Goal: Task Accomplishment & Management: Manage account settings

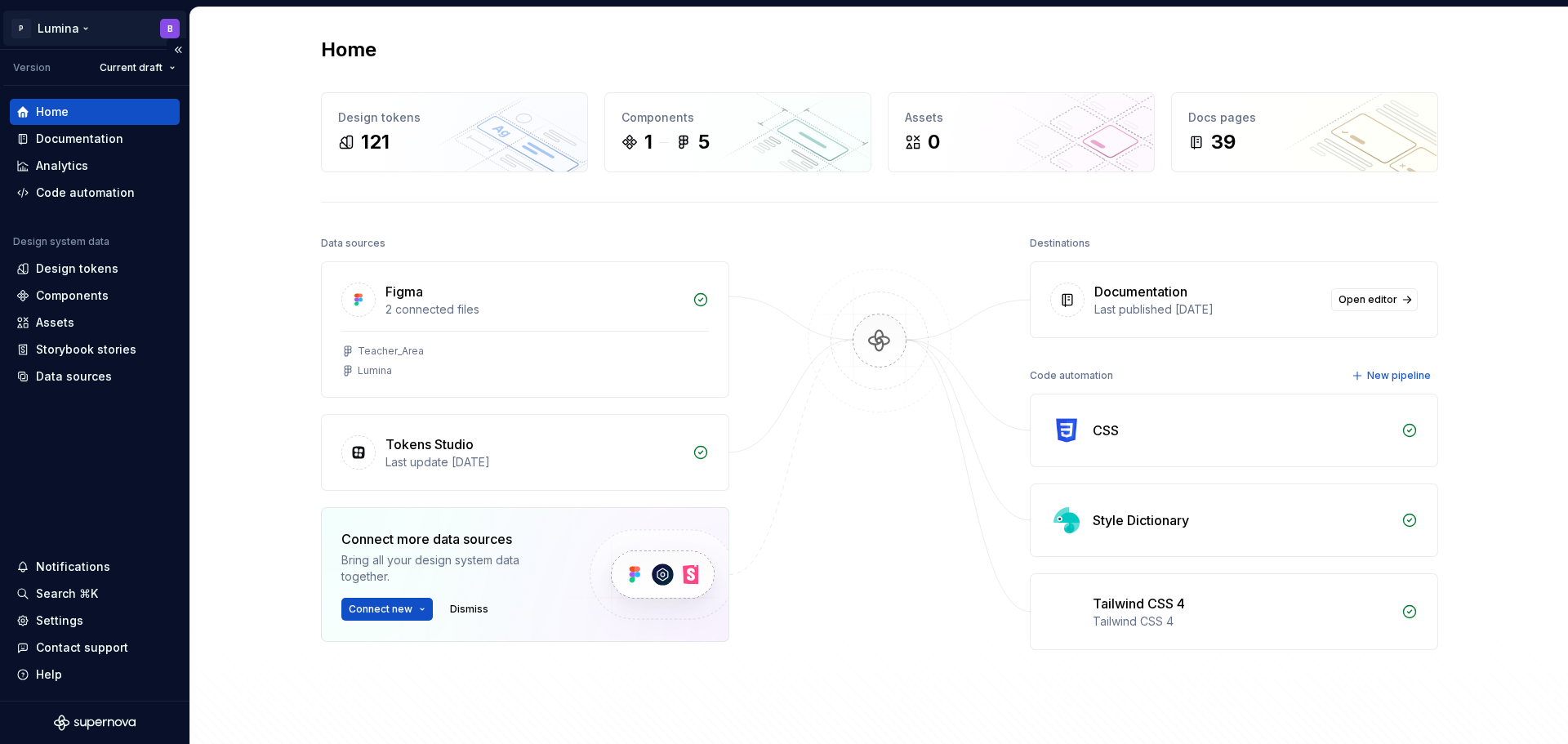
click at [24, 25] on html "P Lumina B Version Current draft Home Documentation Analytics Code automation D…" at bounding box center [784, 372] width 1568 height 744
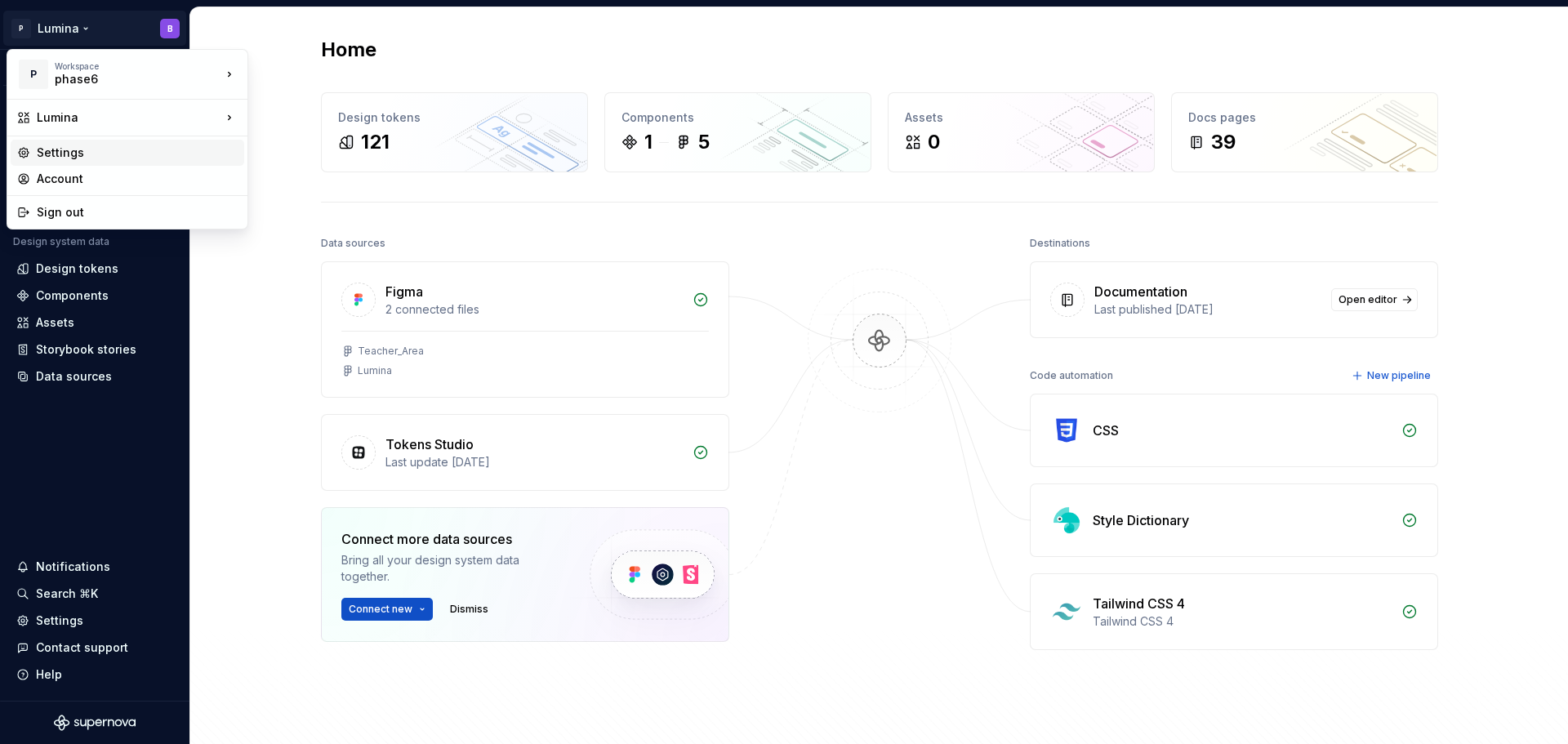
click at [76, 152] on div "Settings" at bounding box center [137, 152] width 201 height 16
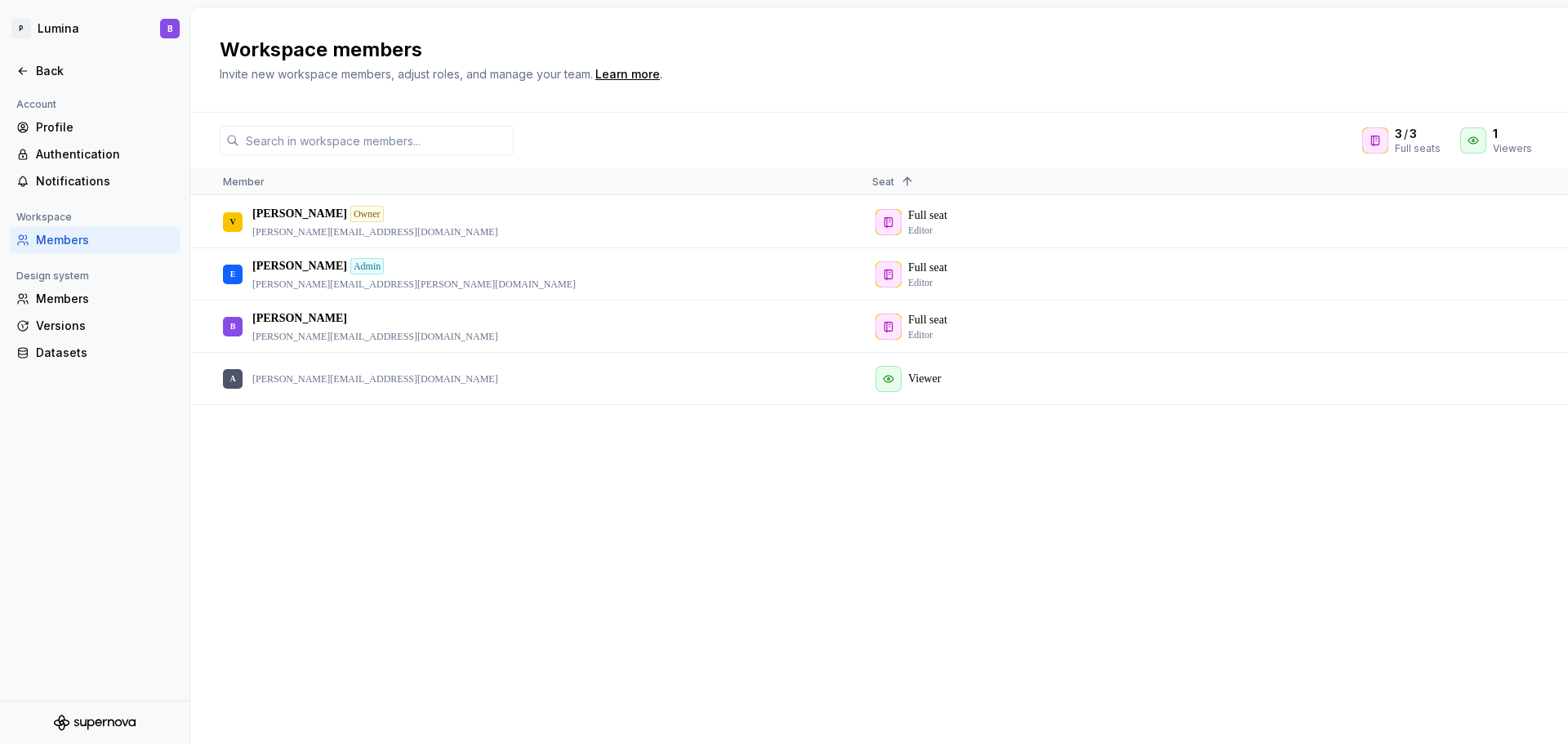
click at [373, 461] on div "V [PERSON_NAME] Owner [PERSON_NAME][EMAIL_ADDRESS][DOMAIN_NAME] Full seat Edito…" at bounding box center [879, 469] width 1378 height 547
click at [65, 297] on div "Members" at bounding box center [104, 299] width 137 height 16
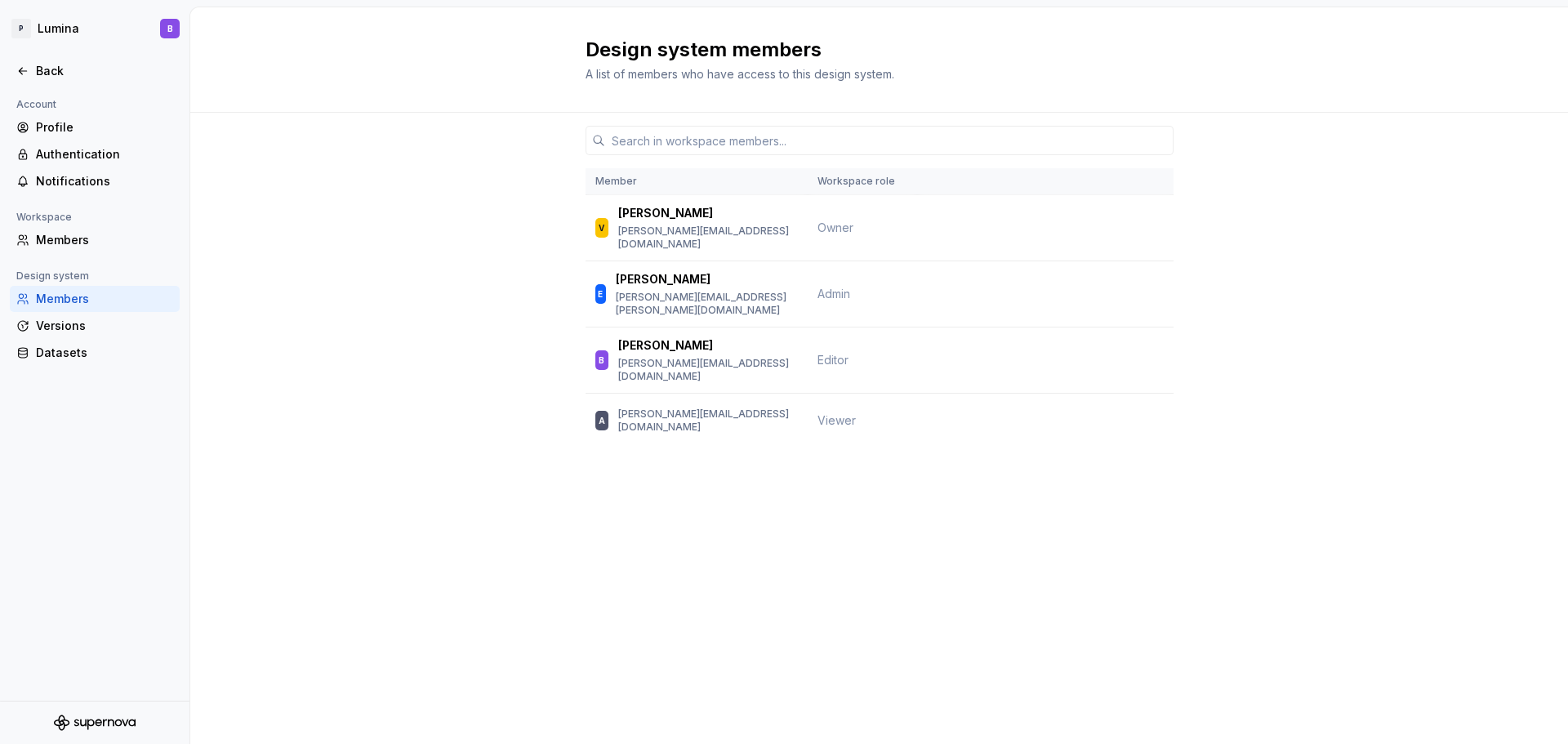
click at [382, 205] on div "Member Workspace role V Vanessa [EMAIL_ADDRESS][DOMAIN_NAME] Owner E [PERSON_NA…" at bounding box center [879, 311] width 1378 height 397
click at [1327, 112] on div "Design system members A list of members who have access to this design system." at bounding box center [879, 60] width 1378 height 105
click at [800, 609] on div "Design system members A list of members who have access to this design system. …" at bounding box center [879, 376] width 1378 height 737
click at [388, 320] on div "Member Workspace role V Vanessa [EMAIL_ADDRESS][DOMAIN_NAME] Owner E [PERSON_NA…" at bounding box center [879, 311] width 1378 height 397
click at [382, 406] on div "Member Workspace role V Vanessa [EMAIL_ADDRESS][DOMAIN_NAME] Owner E [PERSON_NA…" at bounding box center [879, 311] width 1378 height 397
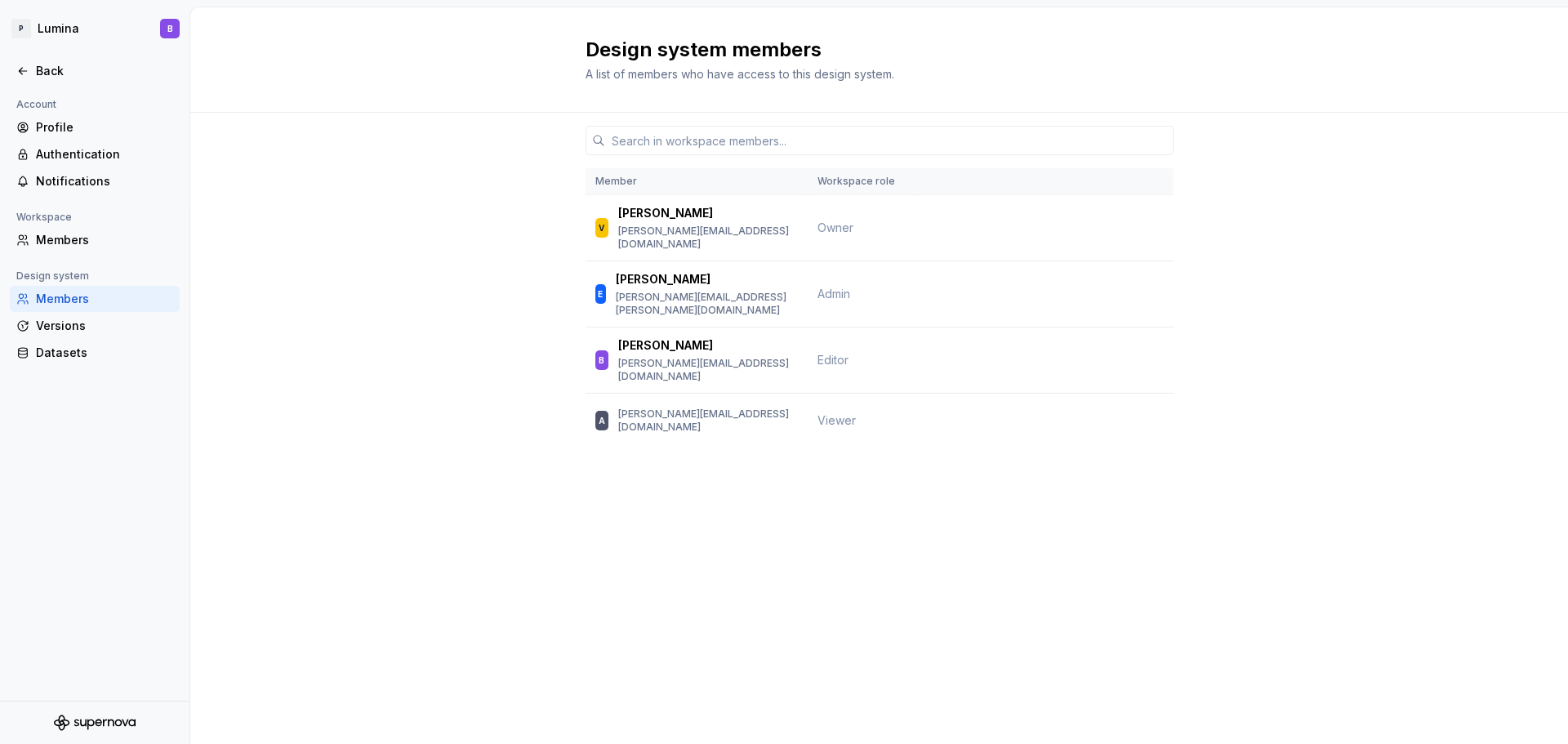
click at [401, 387] on div "Member Workspace role V Vanessa [EMAIL_ADDRESS][DOMAIN_NAME] Owner E [PERSON_NA…" at bounding box center [879, 311] width 1378 height 397
click at [364, 555] on div "Design system members A list of members who have access to this design system. …" at bounding box center [879, 376] width 1378 height 737
click at [330, 203] on div "Member Workspace role V Vanessa [EMAIL_ADDRESS][DOMAIN_NAME] Owner E [PERSON_NA…" at bounding box center [879, 311] width 1378 height 397
click at [28, 69] on icon at bounding box center [22, 70] width 13 height 13
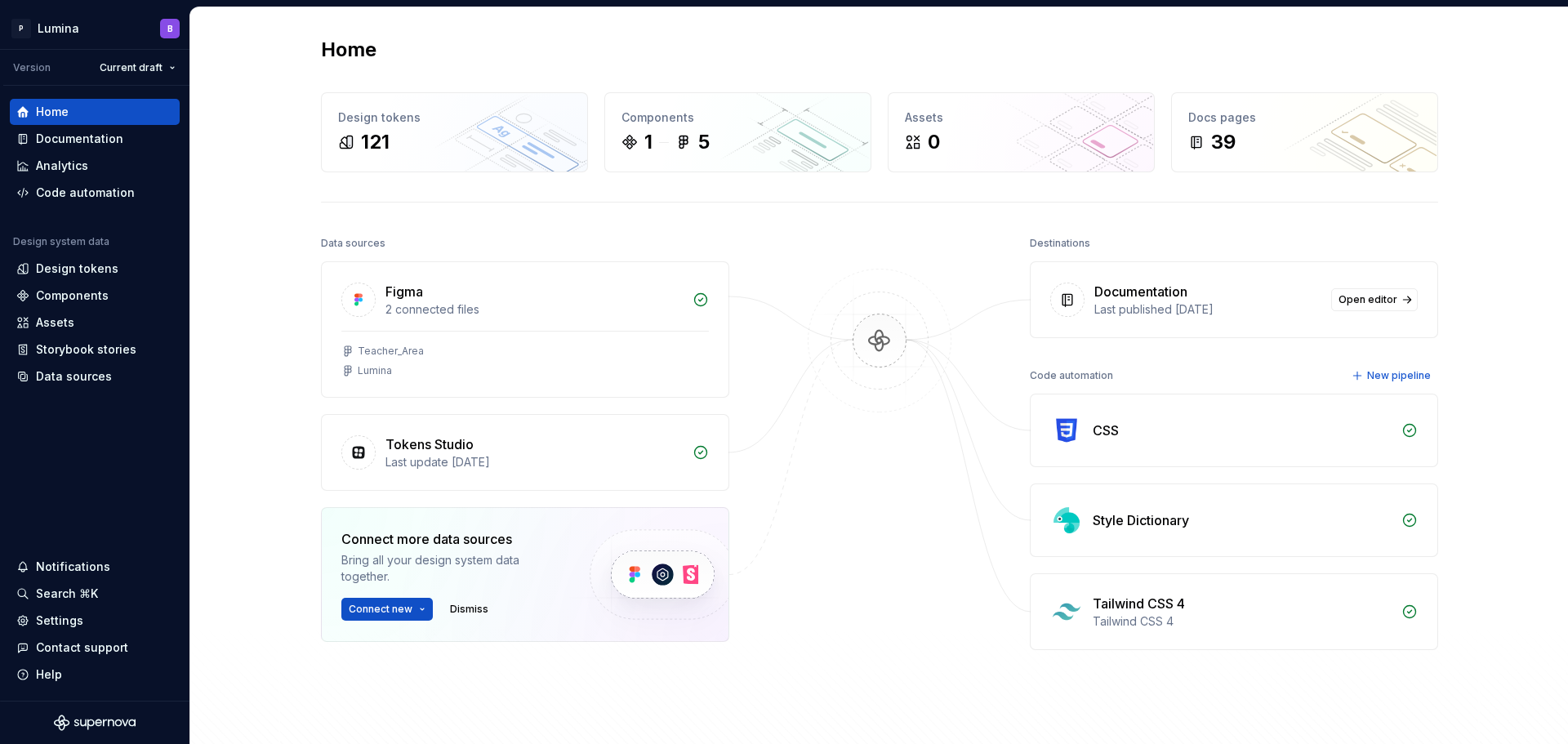
click at [511, 24] on div "Home Design tokens 121 Components 1 5 Assets 0 Docs pages 39 Data sources Figma…" at bounding box center [879, 412] width 1176 height 811
click at [779, 28] on div "Home Design tokens 121 Components 1 5 Assets 0 Docs pages 39 Data sources Figma…" at bounding box center [879, 412] width 1176 height 811
click at [891, 525] on div at bounding box center [880, 478] width 164 height 491
click at [840, 550] on div at bounding box center [880, 478] width 164 height 491
click at [268, 431] on div "Home Design tokens 121 Components 1 5 Assets 0 Docs pages 39 Data sources Figma…" at bounding box center [879, 413] width 1378 height 812
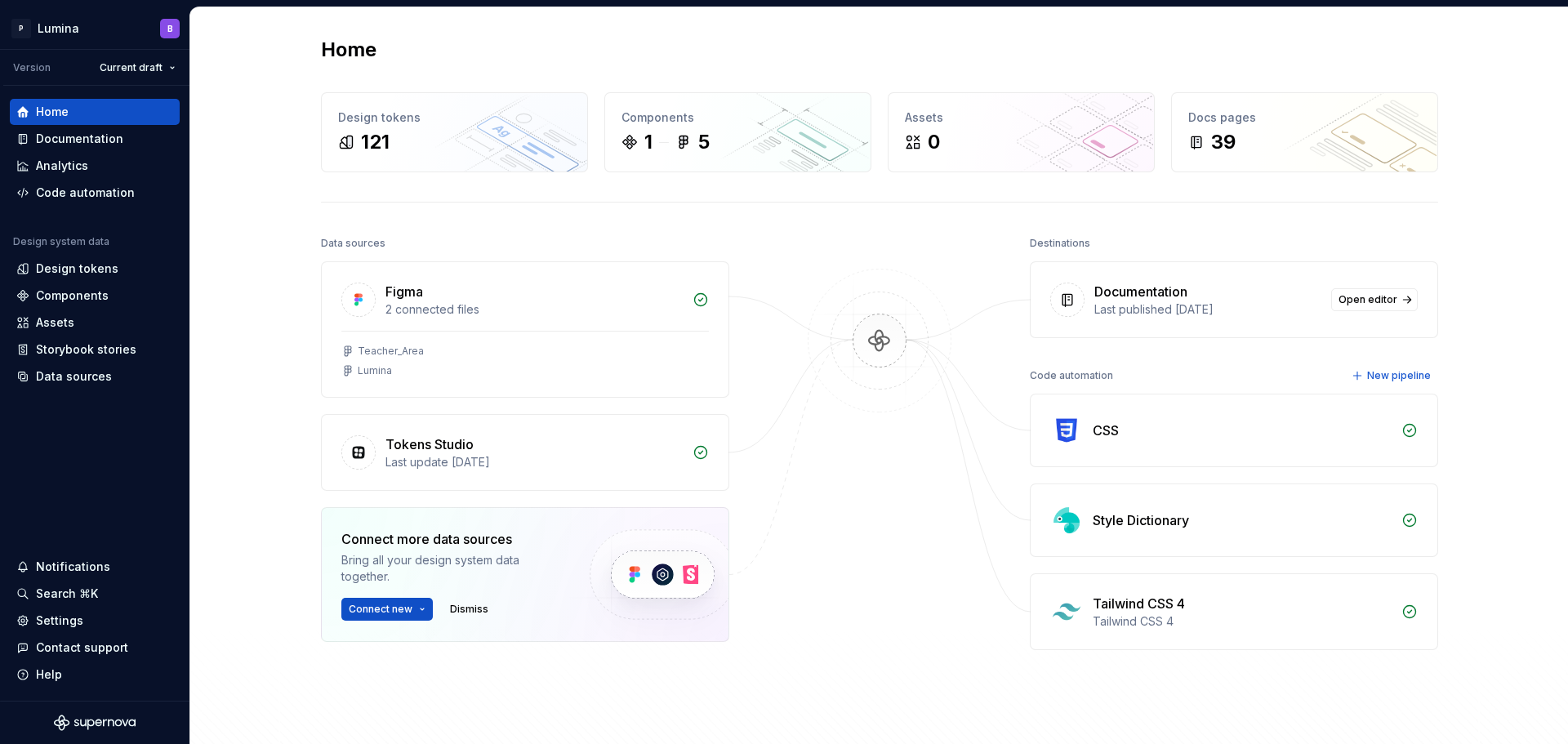
click at [652, 60] on div "Home" at bounding box center [879, 49] width 1117 height 26
click at [89, 623] on div "Settings" at bounding box center [94, 620] width 157 height 16
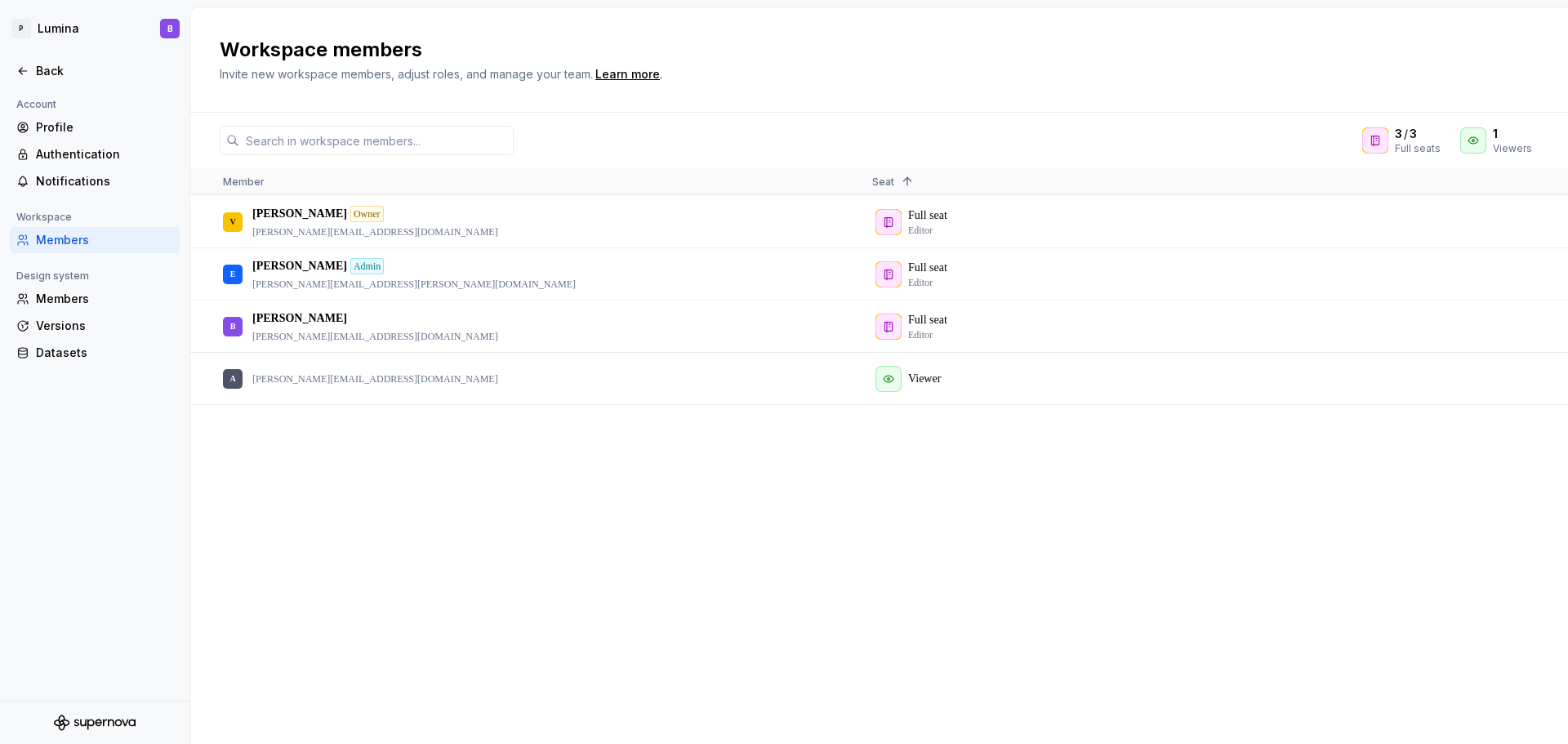
click at [1066, 38] on h2 "Workspace members" at bounding box center [869, 49] width 1299 height 26
